Goal: Task Accomplishment & Management: Use online tool/utility

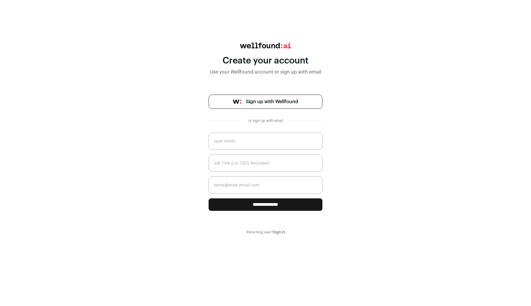
click at [279, 231] on link "Sign in" at bounding box center [279, 232] width 12 height 4
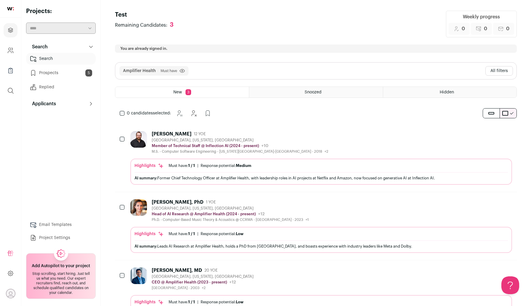
click at [54, 76] on link "Prospects 5" at bounding box center [61, 73] width 70 height 12
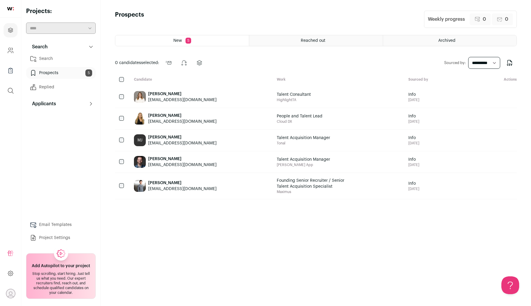
click at [194, 168] on div "Jason Hughes jhugh84@gmail.com" at bounding box center [200, 161] width 143 height 21
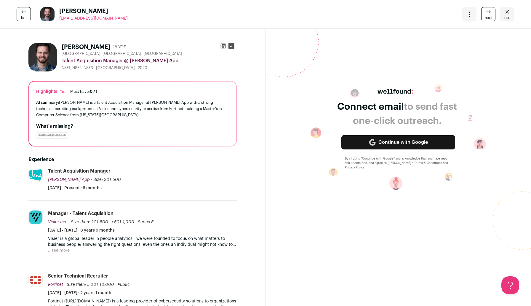
click at [506, 9] on icon "Close" at bounding box center [506, 11] width 7 height 7
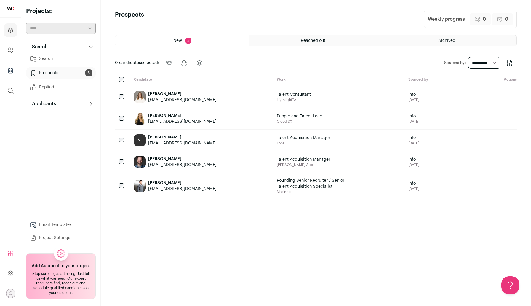
click at [54, 59] on link "Search" at bounding box center [61, 59] width 70 height 12
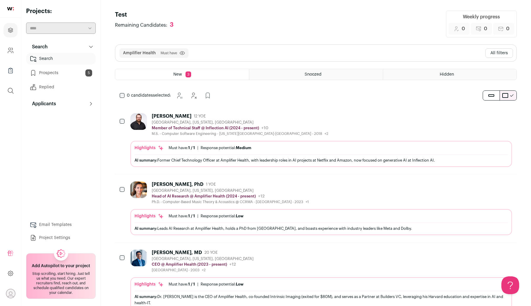
click at [502, 52] on button "All filters" at bounding box center [499, 52] width 28 height 9
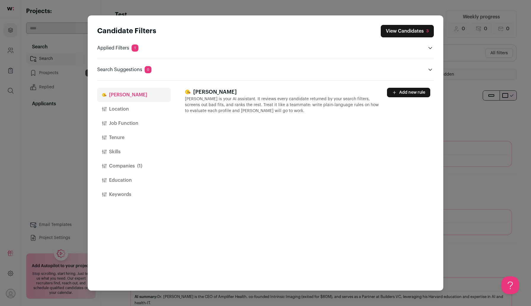
click at [128, 163] on button "Companies (1)" at bounding box center [133, 166] width 73 height 14
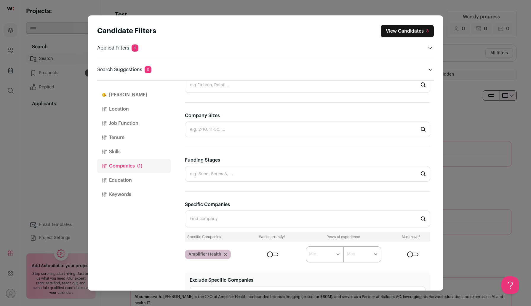
scroll to position [153, 0]
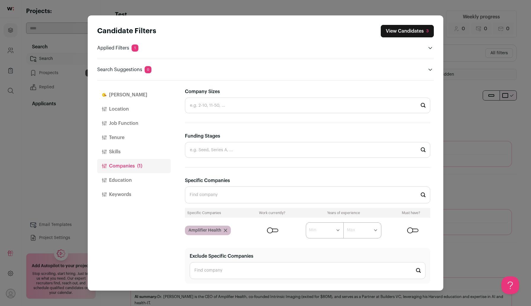
click at [215, 198] on input "Specific Companies" at bounding box center [307, 194] width 245 height 17
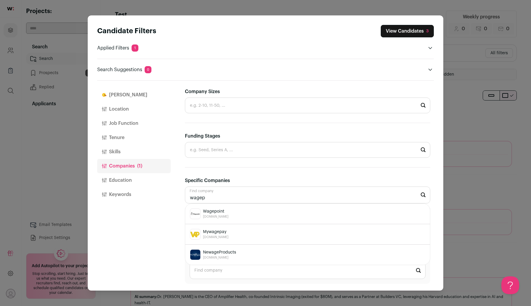
click at [218, 218] on span "[DOMAIN_NAME]" at bounding box center [215, 216] width 25 height 5
type input "Wagepoint [DOMAIN_NAME]"
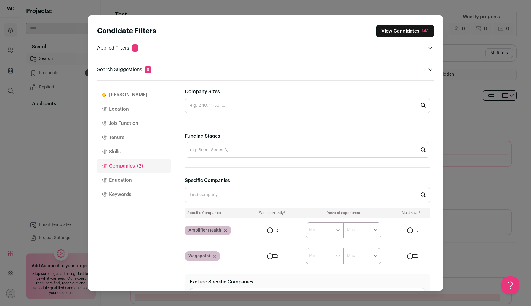
scroll to position [0, 0]
click at [225, 230] on icon "Close modal via background" at bounding box center [225, 230] width 3 height 3
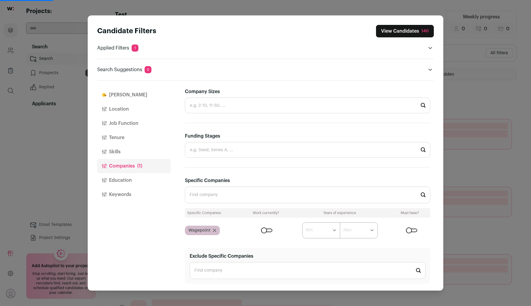
click at [265, 230] on div "Close modal via background" at bounding box center [266, 230] width 11 height 4
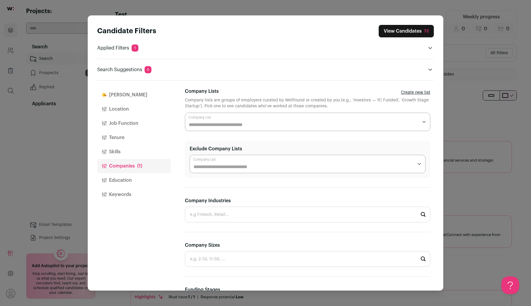
click at [394, 38] on div "Candidate Filters View Candidates 72 Applied Filters 1 Wagepoint Must have Sear…" at bounding box center [265, 49] width 336 height 48
click at [394, 33] on button "View Candidates 72" at bounding box center [406, 31] width 55 height 12
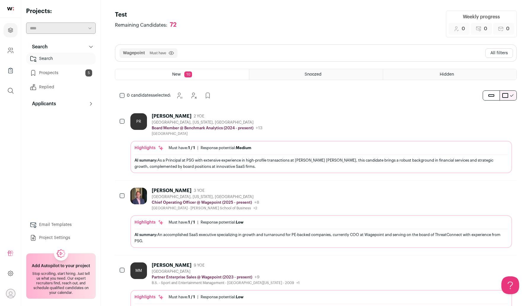
click at [500, 50] on button "All filters" at bounding box center [499, 52] width 28 height 9
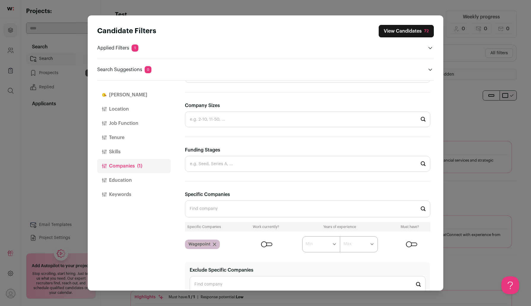
scroll to position [153, 0]
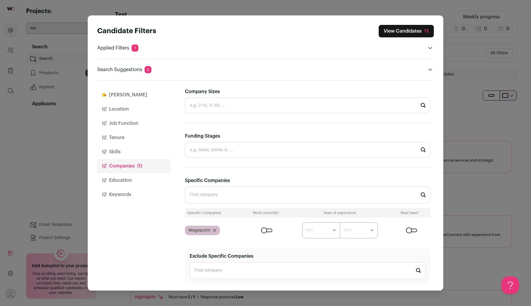
click at [125, 196] on button "Keywords" at bounding box center [133, 194] width 73 height 14
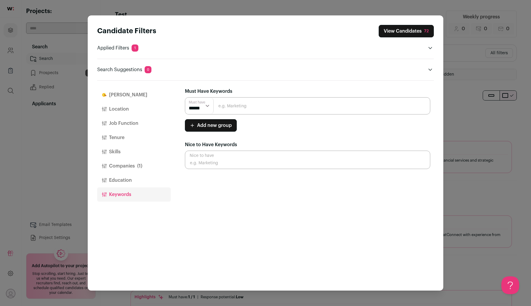
click at [241, 112] on input "Close modal via background" at bounding box center [307, 105] width 245 height 17
type input "Technical Recruiter"
click at [282, 106] on input "Technical Recruiter" at bounding box center [307, 105] width 245 height 17
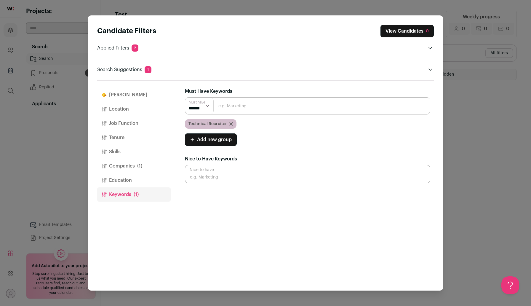
click at [230, 125] on icon "Close modal via background" at bounding box center [231, 124] width 4 height 4
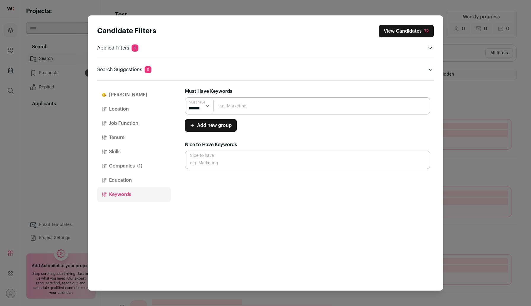
click at [238, 108] on input "Close modal via background" at bounding box center [307, 105] width 245 height 17
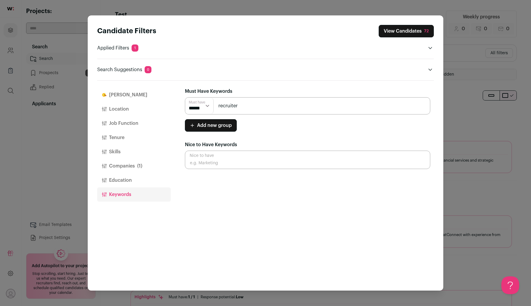
type input "recruiter"
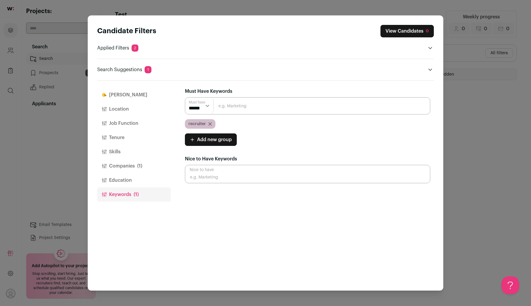
click at [210, 122] on icon "Close modal via background" at bounding box center [210, 124] width 4 height 4
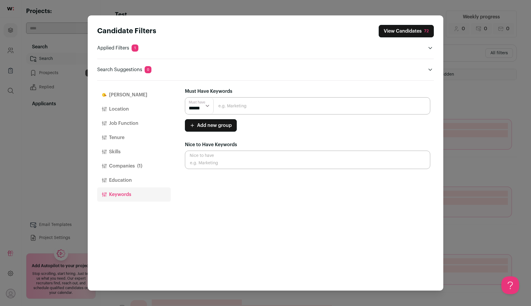
click at [235, 106] on input "Close modal via background" at bounding box center [307, 105] width 245 height 17
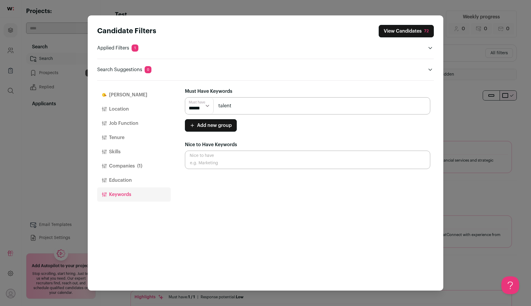
type input "talent"
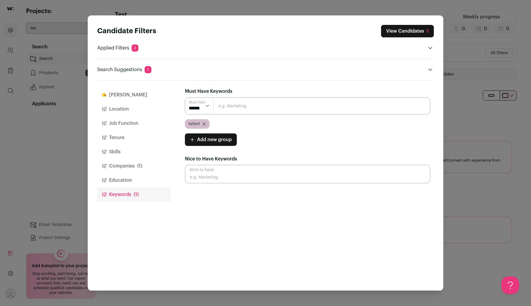
click at [409, 31] on button "View Candidates 2" at bounding box center [407, 31] width 53 height 12
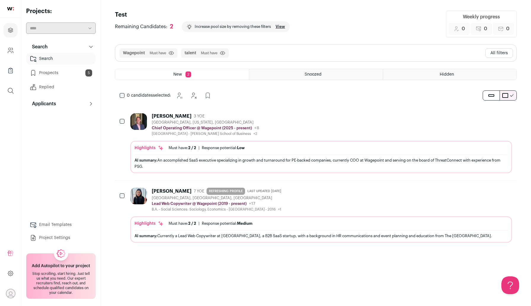
click at [491, 51] on button "All filters" at bounding box center [499, 52] width 28 height 9
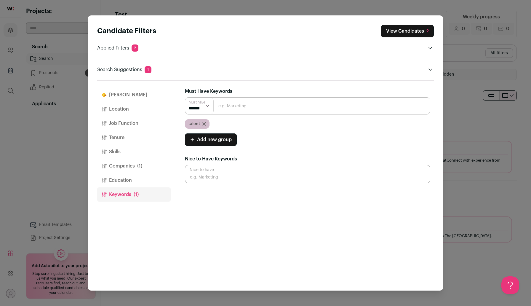
click at [203, 125] on icon "Close modal via background" at bounding box center [204, 124] width 4 height 4
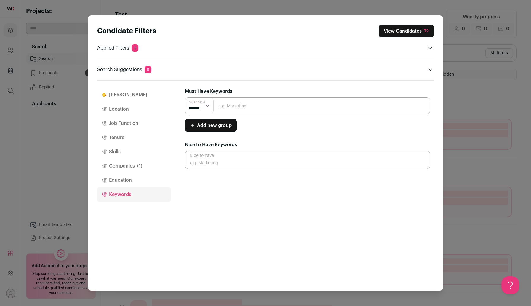
click at [232, 109] on input "Close modal via background" at bounding box center [307, 105] width 245 height 17
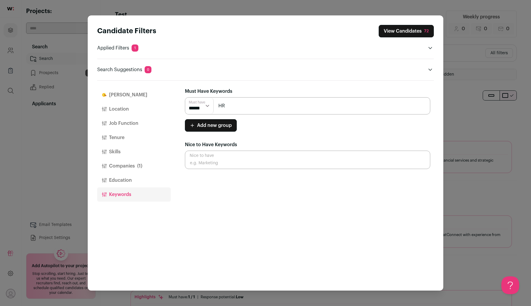
type input "HR"
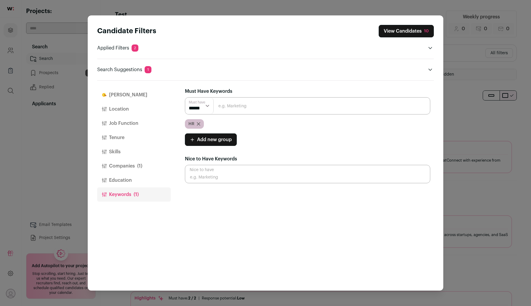
click at [394, 32] on button "View Candidates 10" at bounding box center [406, 31] width 55 height 12
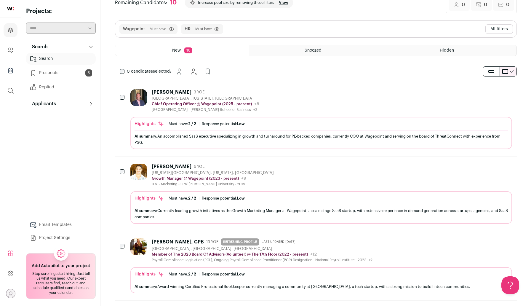
scroll to position [25, 0]
click at [177, 163] on div "[PERSON_NAME]" at bounding box center [172, 166] width 40 height 6
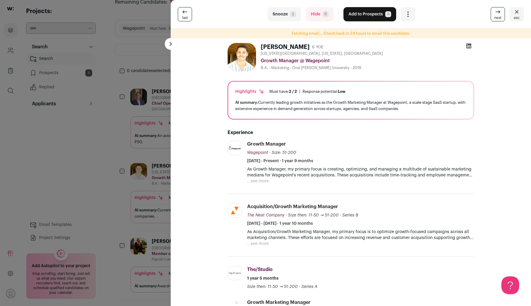
click at [93, 179] on div "last Snooze S Hide R Add to Prospects A Are you sure? [PERSON_NAME] is already …" at bounding box center [265, 153] width 531 height 306
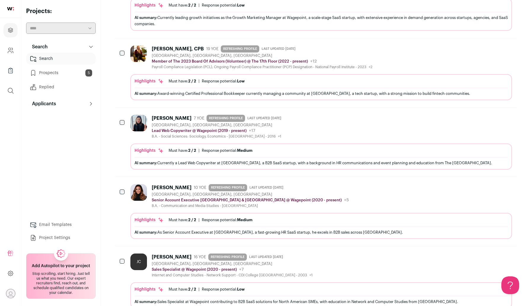
scroll to position [0, 0]
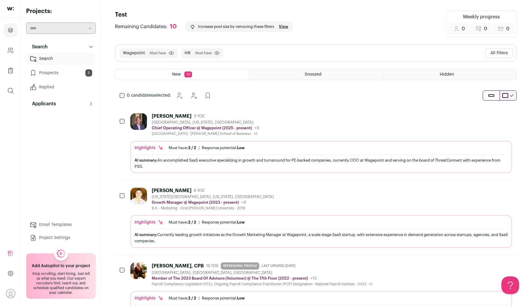
click at [497, 53] on button "All filters" at bounding box center [499, 52] width 28 height 9
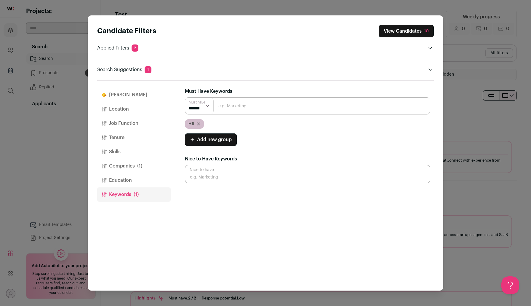
click at [198, 123] on icon "Close modal via background" at bounding box center [198, 123] width 3 height 3
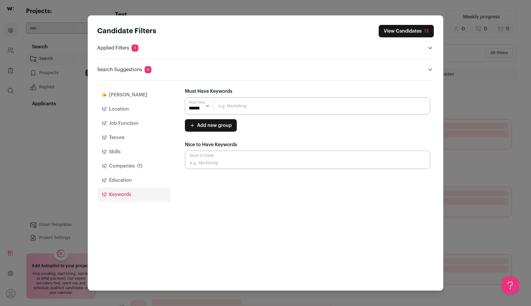
click at [265, 102] on input "Close modal via background" at bounding box center [307, 105] width 245 height 17
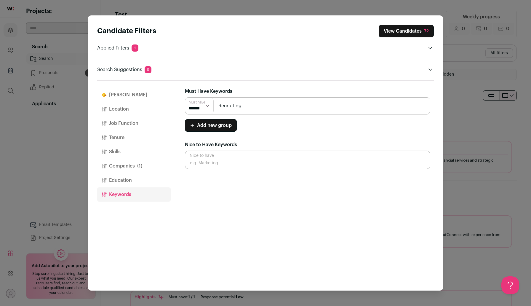
type input "Recruiting"
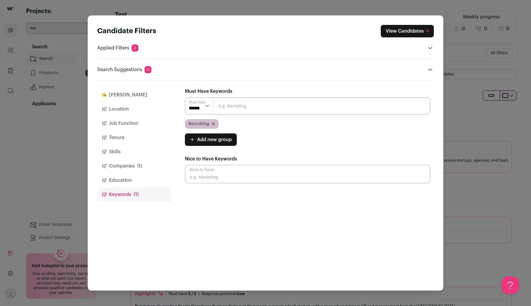
click at [402, 30] on button "View Candidates 3" at bounding box center [407, 31] width 53 height 12
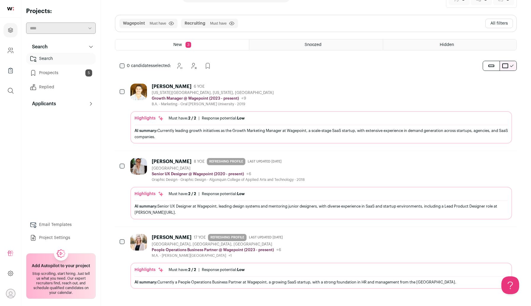
scroll to position [30, 0]
click at [172, 87] on div "[PERSON_NAME]" at bounding box center [172, 86] width 40 height 6
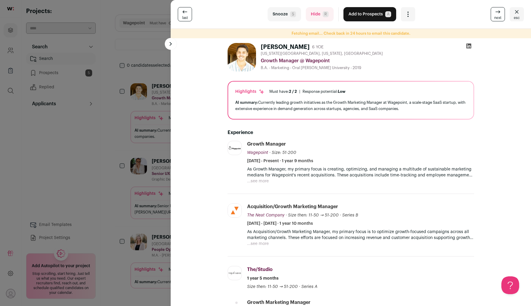
click at [514, 13] on icon "Close" at bounding box center [516, 11] width 7 height 7
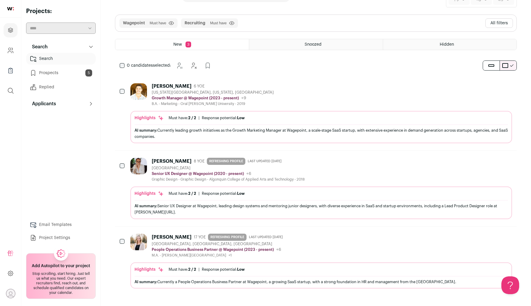
click at [506, 24] on button "All filters" at bounding box center [499, 22] width 28 height 9
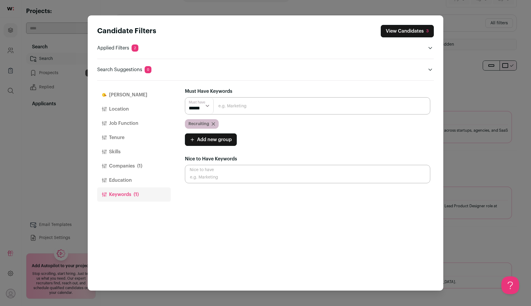
click at [212, 124] on icon "Close modal via background" at bounding box center [213, 123] width 3 height 3
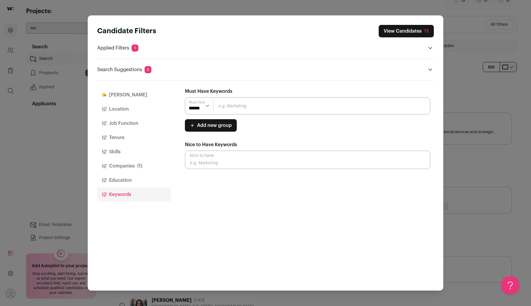
scroll to position [0, 0]
click at [243, 106] on input "Close modal via background" at bounding box center [307, 105] width 245 height 17
type input "culture"
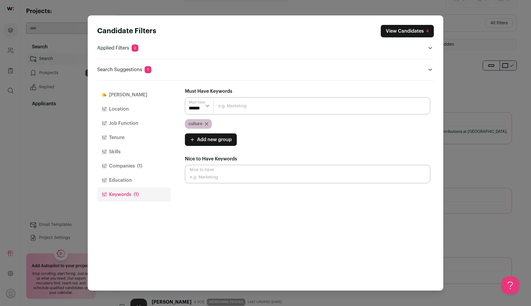
click at [408, 22] on header "Candidate Filters View Candidates 4 Applied Filters 2 Wagepoint Must have cultu…" at bounding box center [265, 47] width 336 height 65
click at [408, 31] on button "View Candidates 4" at bounding box center [407, 31] width 53 height 12
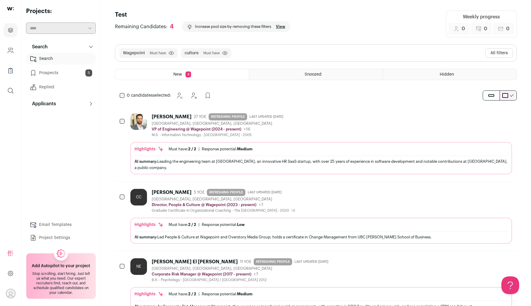
click at [499, 53] on button "All filters" at bounding box center [499, 52] width 28 height 9
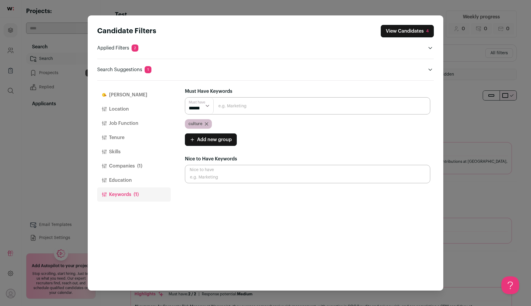
click at [207, 120] on div "culture" at bounding box center [198, 123] width 27 height 9
click at [207, 122] on icon "Close modal via background" at bounding box center [207, 124] width 4 height 4
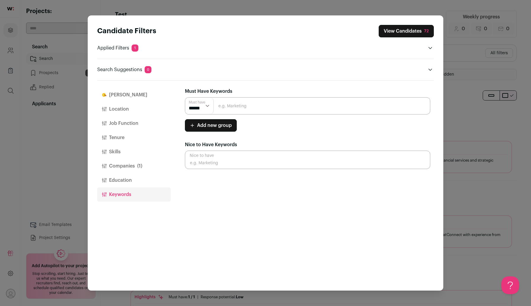
click at [397, 32] on button "View Candidates 72" at bounding box center [406, 31] width 55 height 12
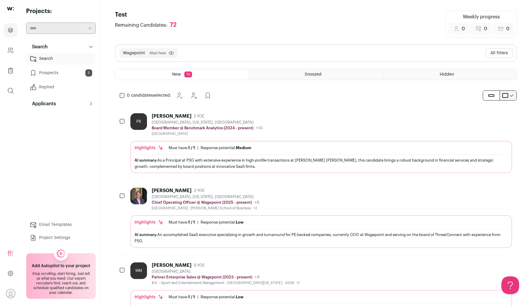
click at [498, 56] on button "All filters" at bounding box center [499, 52] width 28 height 9
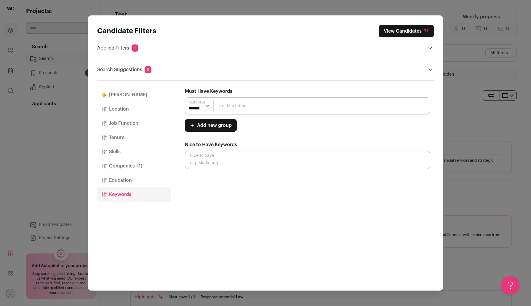
click at [258, 110] on input "Close modal via background" at bounding box center [307, 105] width 245 height 17
type input "Acquisition"
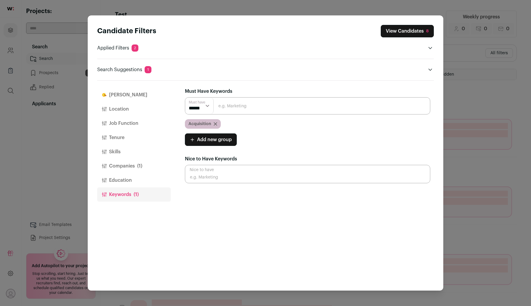
click at [416, 32] on button "View Candidates 8" at bounding box center [407, 31] width 53 height 12
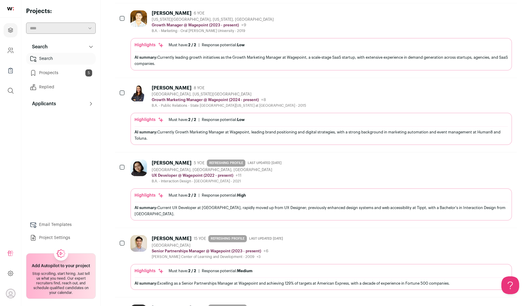
scroll to position [406, 0]
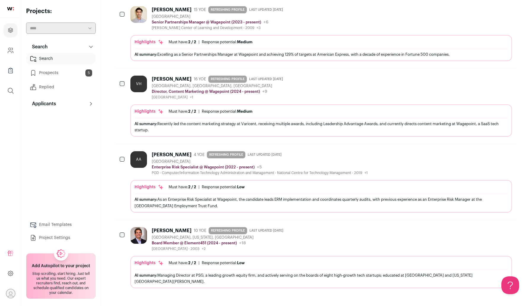
click at [124, 158] on div at bounding box center [123, 159] width 6 height 17
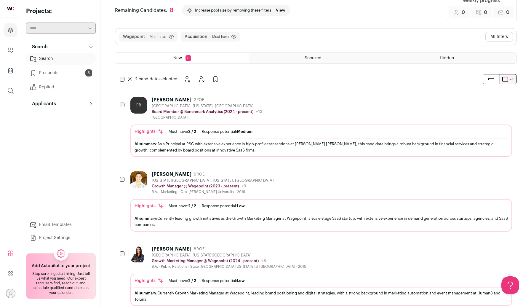
scroll to position [0, 0]
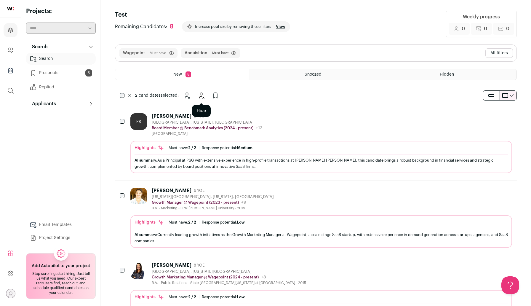
click at [199, 97] on icon "Hide" at bounding box center [201, 95] width 7 height 7
click at [501, 52] on button "All filters" at bounding box center [499, 52] width 28 height 9
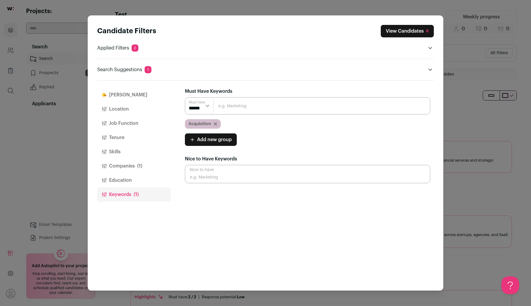
click at [215, 124] on icon "Close modal via background" at bounding box center [215, 123] width 3 height 3
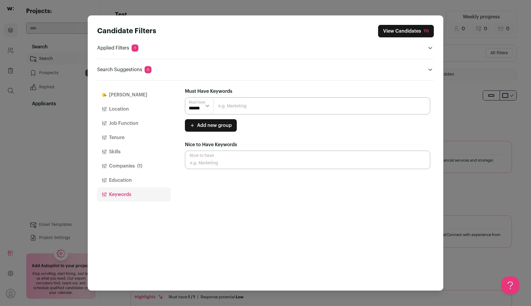
click at [133, 167] on button "Companies (1)" at bounding box center [133, 166] width 73 height 14
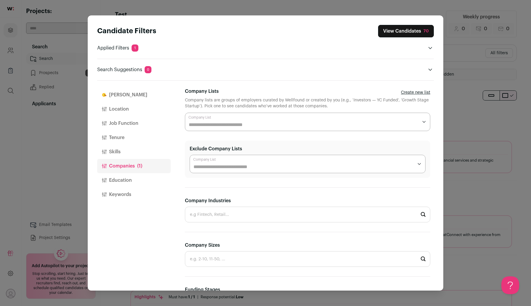
scroll to position [153, 0]
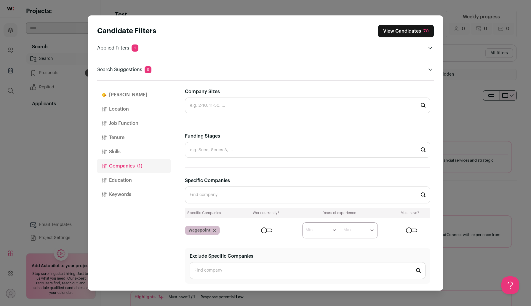
click at [320, 227] on select "****** ******* ******* ******* ******* ******* ******* ******* ******* ********…" at bounding box center [321, 230] width 38 height 16
select select "*"
click at [302, 222] on select "****** ******* ******* ******* ******* ******* ******* ******* ******* ********…" at bounding box center [321, 230] width 38 height 16
click at [326, 230] on select "****** ******* ******* ******* ******* ******* ******* ******* ******* ********…" at bounding box center [321, 230] width 38 height 16
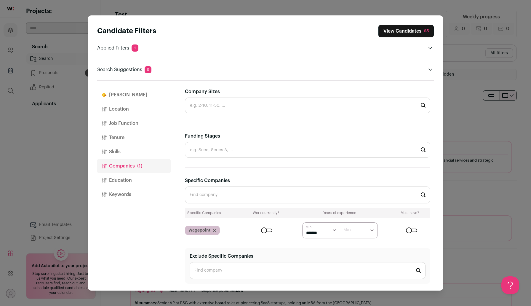
select select "*"
click at [302, 222] on select "****** ******* ******* ******* ******* ******* ******* ******* ******* ********…" at bounding box center [321, 230] width 38 height 16
click at [405, 34] on button "View Candidates 50" at bounding box center [406, 31] width 56 height 12
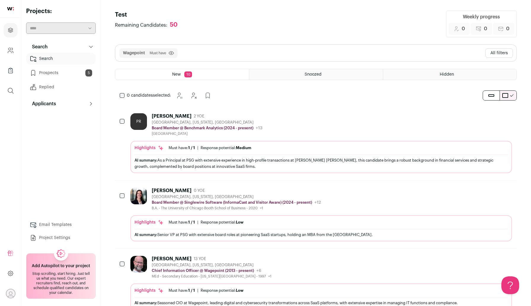
click at [491, 55] on button "All filters" at bounding box center [499, 52] width 28 height 9
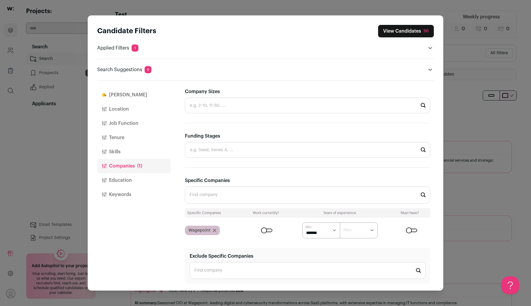
click at [214, 229] on icon "Close modal via background" at bounding box center [215, 230] width 4 height 4
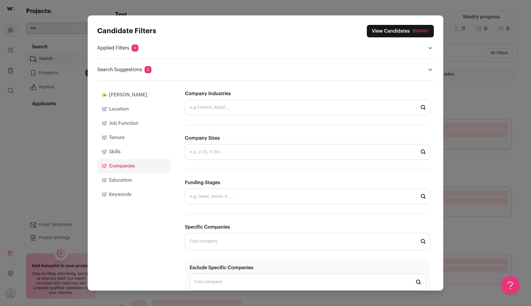
scroll to position [118, 0]
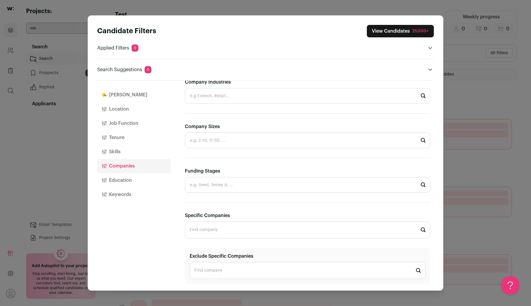
click at [217, 226] on input "Specific Companies" at bounding box center [307, 229] width 245 height 17
paste input "Knotch"
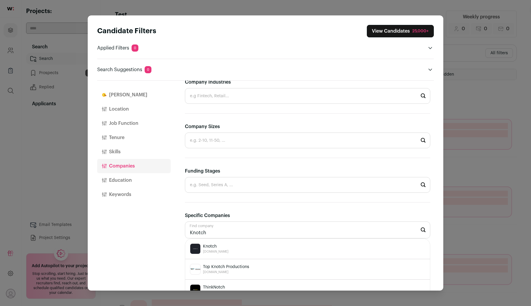
click at [241, 247] on div "Knotch [DOMAIN_NAME]" at bounding box center [307, 248] width 235 height 11
type input "Knotch [DOMAIN_NAME]"
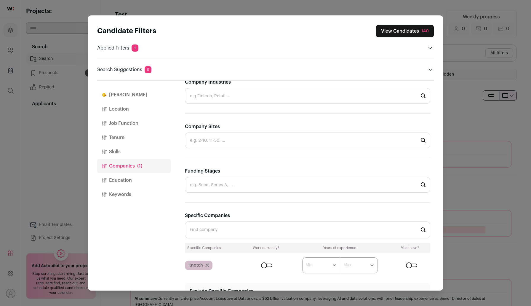
click at [266, 266] on div "Close modal via background" at bounding box center [266, 265] width 11 height 4
click at [405, 29] on button "View Candidates 34" at bounding box center [406, 31] width 56 height 12
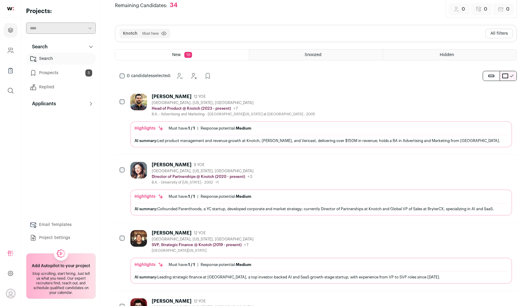
scroll to position [0, 0]
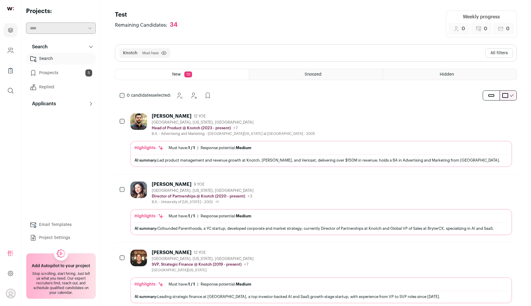
click at [501, 53] on button "All filters" at bounding box center [499, 52] width 28 height 9
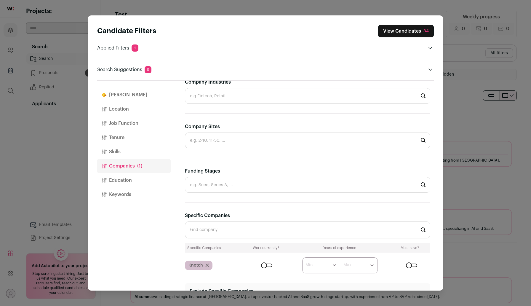
scroll to position [153, 0]
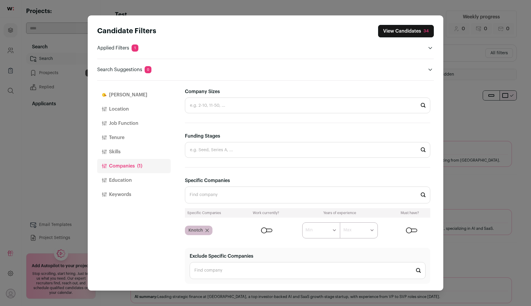
click at [114, 196] on button "Keywords" at bounding box center [133, 194] width 73 height 14
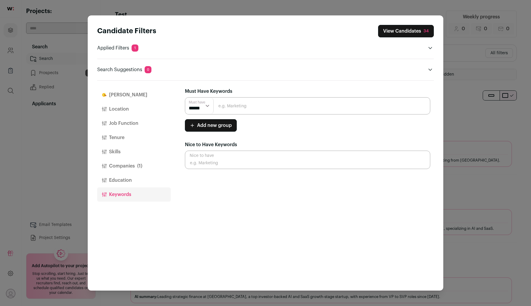
scroll to position [0, 0]
click at [255, 102] on input "Close modal via background" at bounding box center [307, 105] width 245 height 17
type input "recruiter"
click at [284, 110] on input "recruiter" at bounding box center [307, 105] width 245 height 17
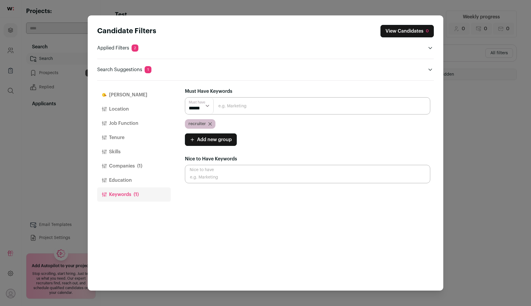
click at [210, 123] on icon "Close modal via background" at bounding box center [210, 123] width 3 height 3
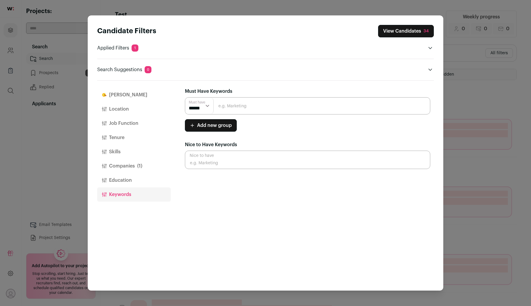
click at [240, 106] on input "Close modal via background" at bounding box center [307, 105] width 245 height 17
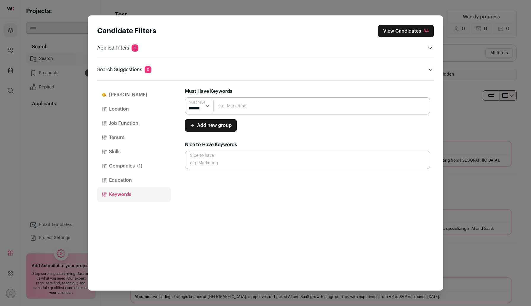
click at [227, 99] on input "Close modal via background" at bounding box center [307, 105] width 245 height 17
type input "Technical Recruiter"
click at [301, 109] on input "Technical Recruiter" at bounding box center [307, 105] width 245 height 17
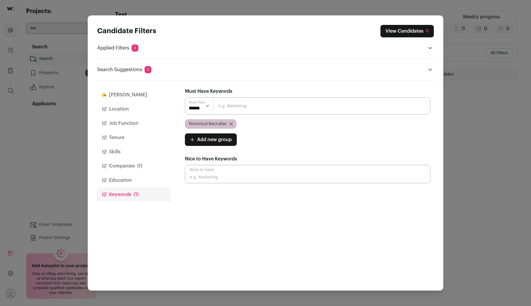
click at [231, 123] on icon "Close modal via background" at bounding box center [231, 123] width 3 height 3
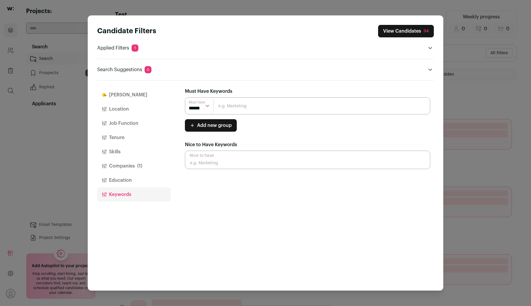
click at [234, 103] on input "Close modal via background" at bounding box center [307, 105] width 245 height 17
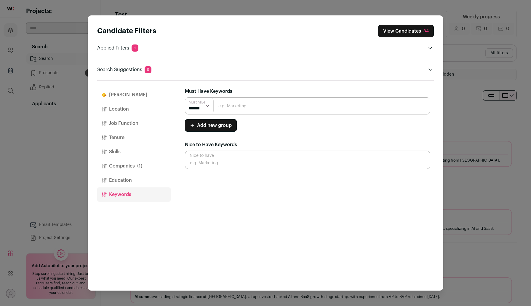
click at [229, 107] on input "Close modal via background" at bounding box center [307, 105] width 245 height 17
type input "talent"
click at [267, 115] on div "Must have ****** ****** talent Add new group Must have ****** ******" at bounding box center [307, 114] width 245 height 34
click at [263, 106] on input "talent" at bounding box center [307, 105] width 245 height 17
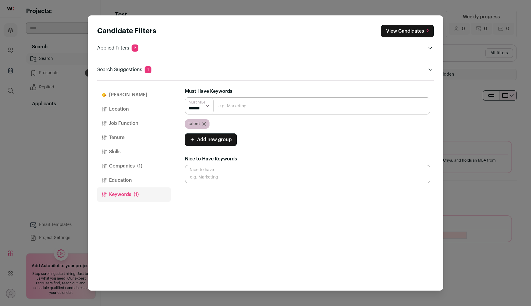
click at [417, 31] on button "View Candidates 2" at bounding box center [407, 31] width 53 height 12
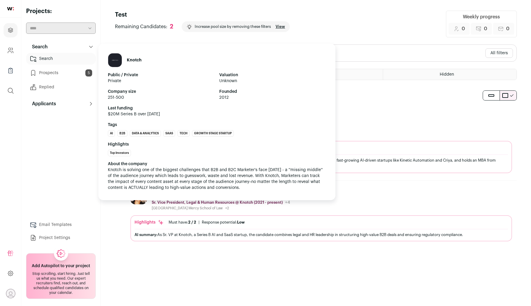
click at [231, 199] on div "Knotch Public / Private Private Valuation Unknown Company size 251-500 Founded …" at bounding box center [216, 122] width 237 height 156
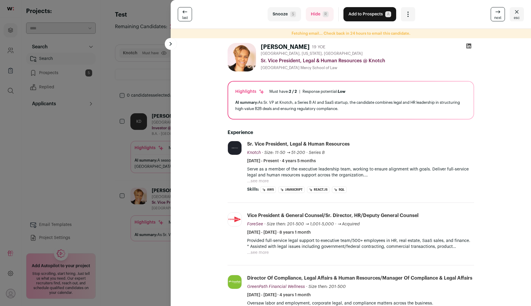
click at [515, 10] on icon "Close" at bounding box center [517, 11] width 4 height 3
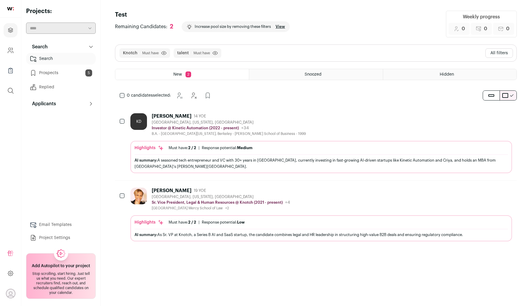
click at [499, 51] on button "All filters" at bounding box center [499, 52] width 28 height 9
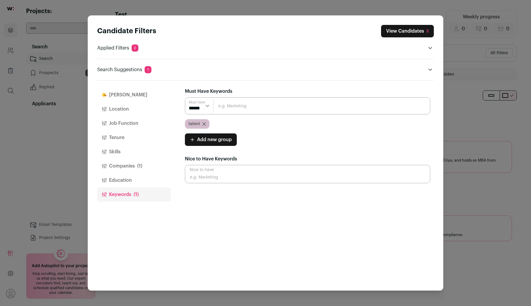
click at [204, 125] on icon "Close modal via background" at bounding box center [204, 124] width 4 height 4
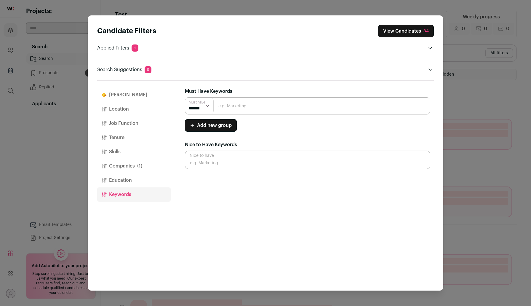
click at [238, 107] on input "Close modal via background" at bounding box center [307, 105] width 245 height 17
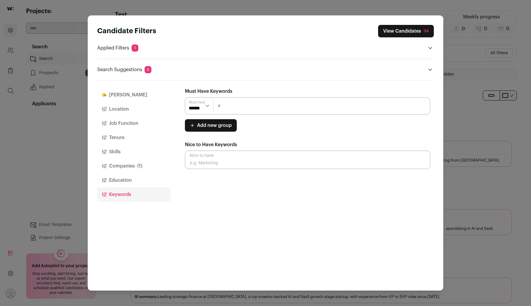
type input "Recruiting"
click at [280, 108] on input "Recruiting" at bounding box center [307, 105] width 245 height 17
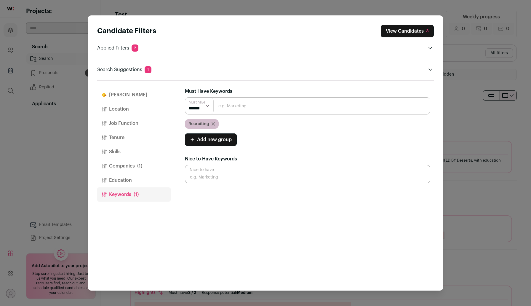
click at [419, 28] on button "View Candidates 3" at bounding box center [407, 31] width 53 height 12
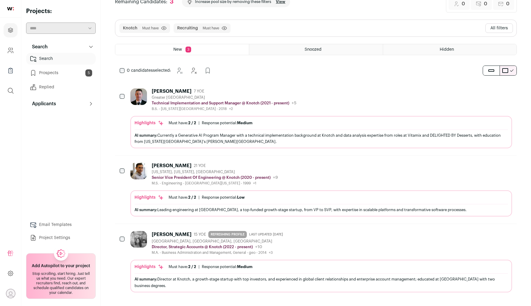
scroll to position [29, 0]
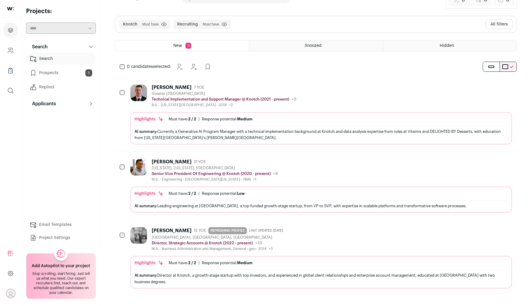
click at [503, 26] on button "All filters" at bounding box center [499, 24] width 28 height 9
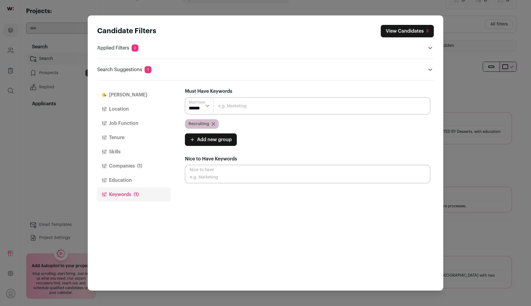
click at [213, 123] on icon "Close modal via background" at bounding box center [213, 123] width 3 height 3
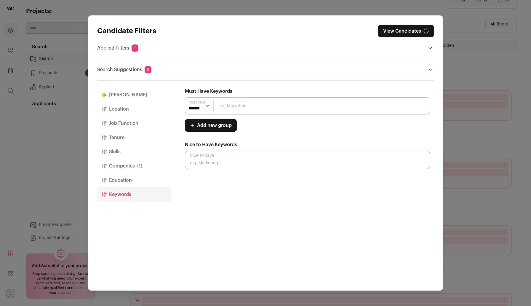
scroll to position [27, 0]
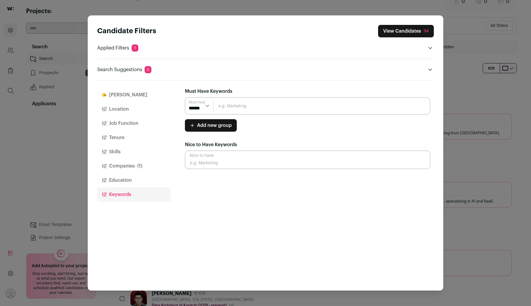
click at [129, 162] on button "Companies (1)" at bounding box center [133, 166] width 73 height 14
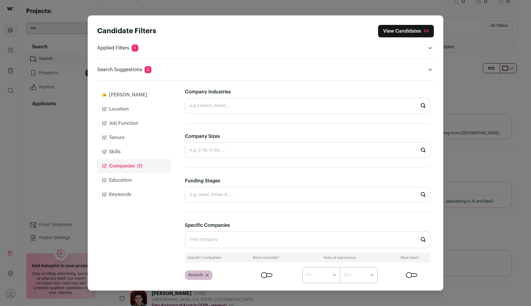
scroll to position [153, 0]
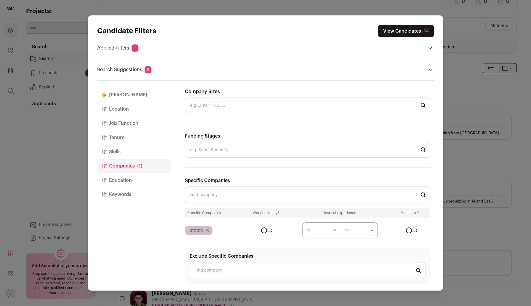
click at [207, 230] on icon "Close modal via background" at bounding box center [207, 230] width 3 height 3
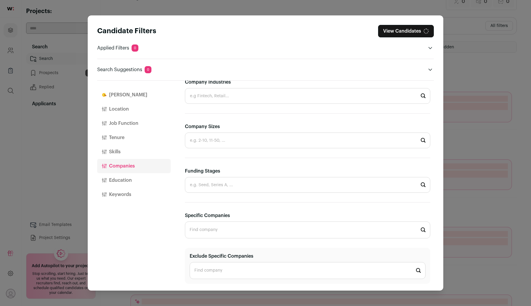
scroll to position [118, 0]
click at [212, 226] on input "Specific Companies" at bounding box center [307, 229] width 245 height 17
paste input "Wrapbook"
click at [222, 251] on span "[DOMAIN_NAME]" at bounding box center [215, 251] width 25 height 5
type input "Wrapbook [DOMAIN_NAME]"
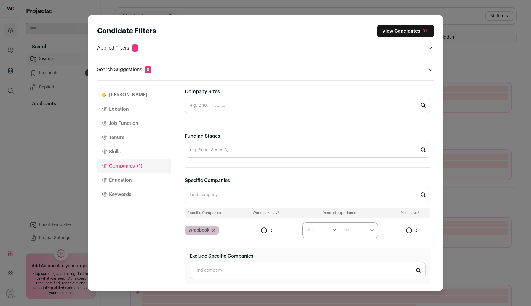
scroll to position [47, 0]
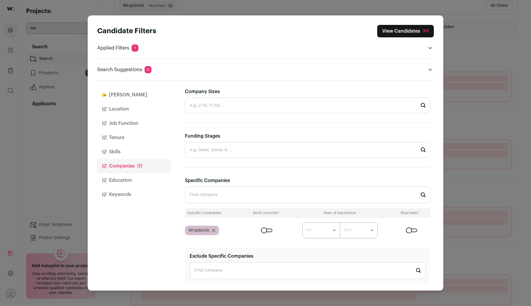
click at [264, 229] on div "Close modal via background" at bounding box center [266, 230] width 11 height 4
click at [313, 233] on select "****** ******* ******* ******* ******* ******* ******* ******* ******* ********…" at bounding box center [321, 230] width 38 height 16
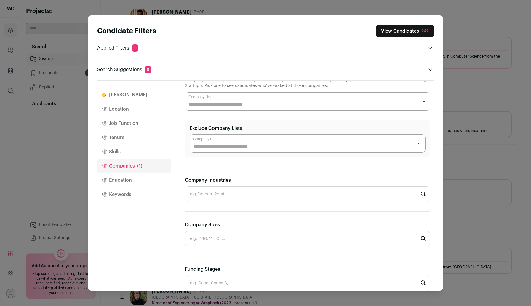
scroll to position [20, 0]
click at [129, 195] on button "Keywords" at bounding box center [133, 194] width 73 height 14
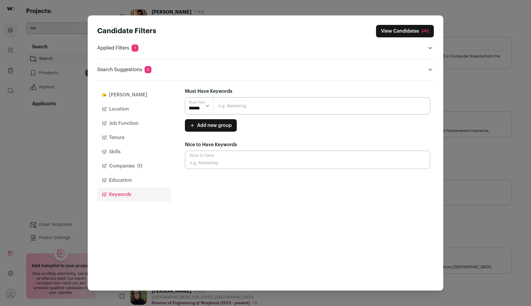
click at [261, 104] on input "Close modal via background" at bounding box center [307, 105] width 245 height 17
type input "recruiter"
click at [264, 103] on input "recruiter" at bounding box center [307, 105] width 245 height 17
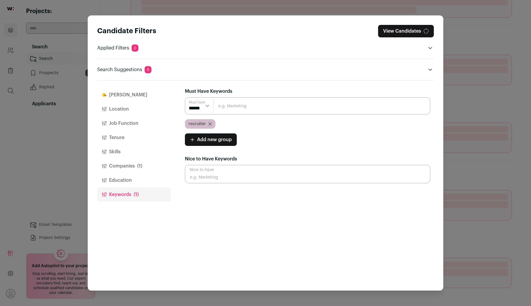
scroll to position [132, 0]
click at [413, 25] on button "View Candidates 7" at bounding box center [407, 31] width 53 height 12
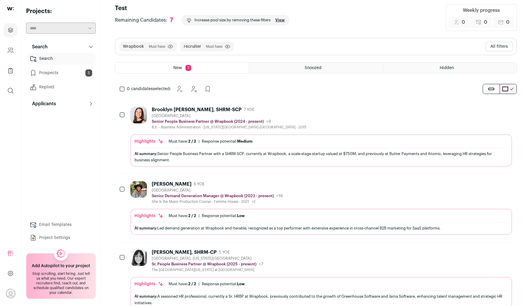
scroll to position [5, 0]
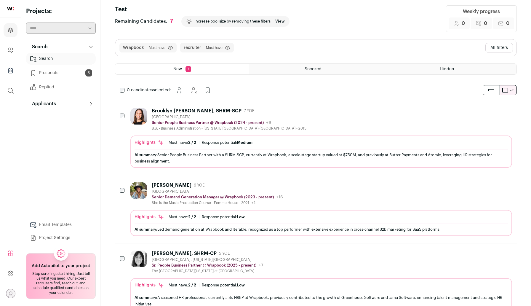
click at [506, 48] on button "All filters" at bounding box center [499, 47] width 28 height 9
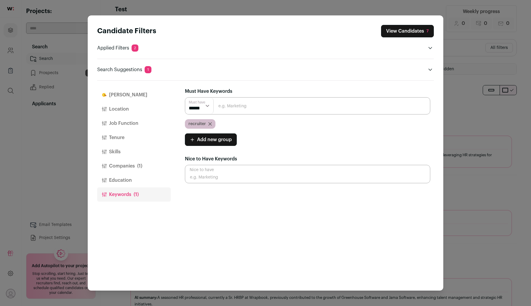
click at [209, 124] on icon "Close modal via background" at bounding box center [210, 123] width 3 height 3
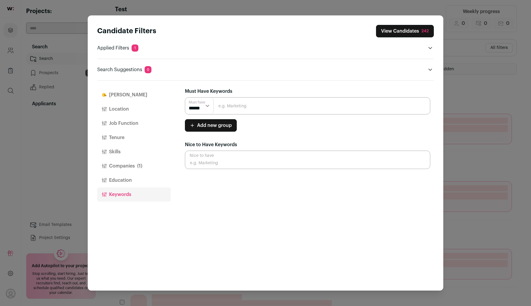
click at [235, 106] on input "Close modal via background" at bounding box center [307, 105] width 245 height 17
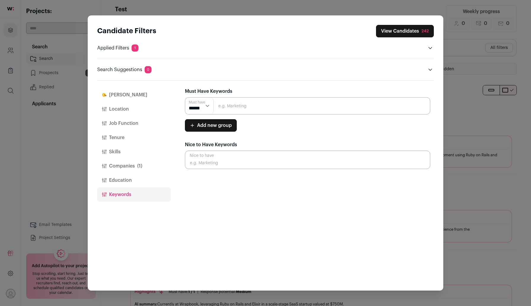
click at [227, 102] on input "Close modal via background" at bounding box center [307, 105] width 245 height 17
type input "Technical Recruiter"
click at [270, 111] on input "Technical Recruiter" at bounding box center [307, 105] width 245 height 17
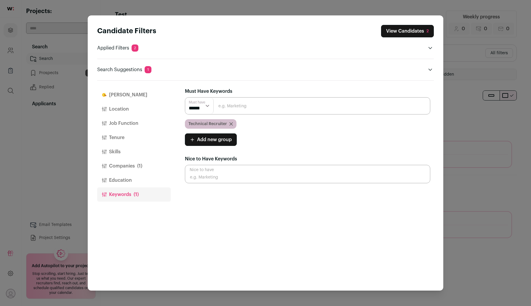
scroll to position [0, 0]
click at [418, 28] on button "View Candidates 2" at bounding box center [407, 31] width 53 height 12
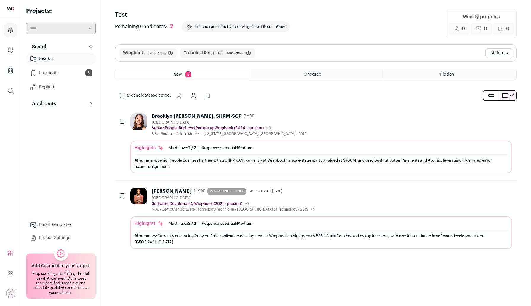
click at [493, 54] on button "All filters" at bounding box center [499, 52] width 28 height 9
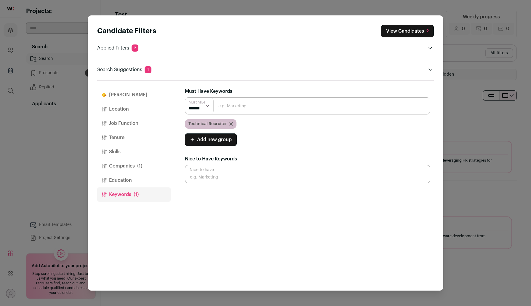
click at [245, 107] on input "Close modal via background" at bounding box center [307, 105] width 245 height 17
type input "HR"
click at [259, 103] on input "HR" at bounding box center [307, 105] width 245 height 17
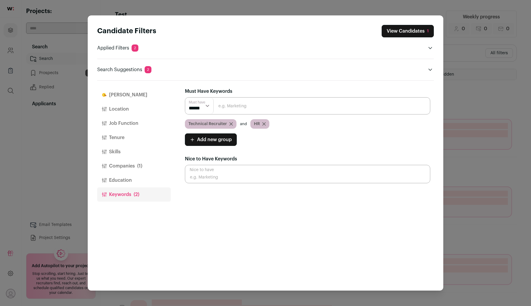
click at [230, 124] on icon "Close modal via background" at bounding box center [231, 124] width 4 height 4
click at [403, 36] on button "View Candidates 19" at bounding box center [406, 31] width 55 height 12
